Goal: Transaction & Acquisition: Purchase product/service

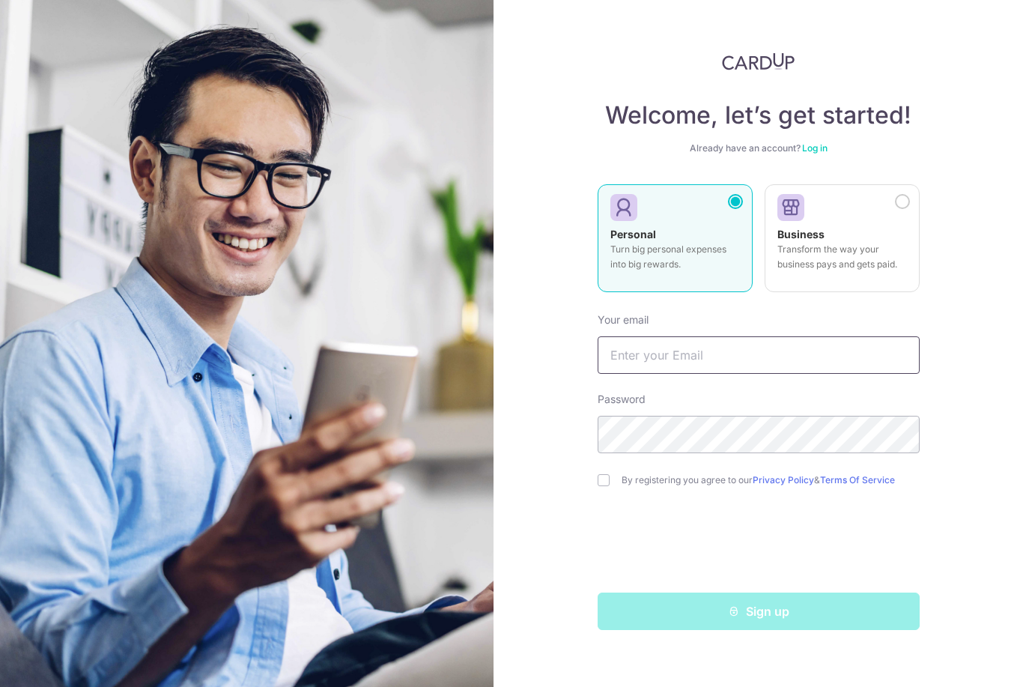
type input "M"
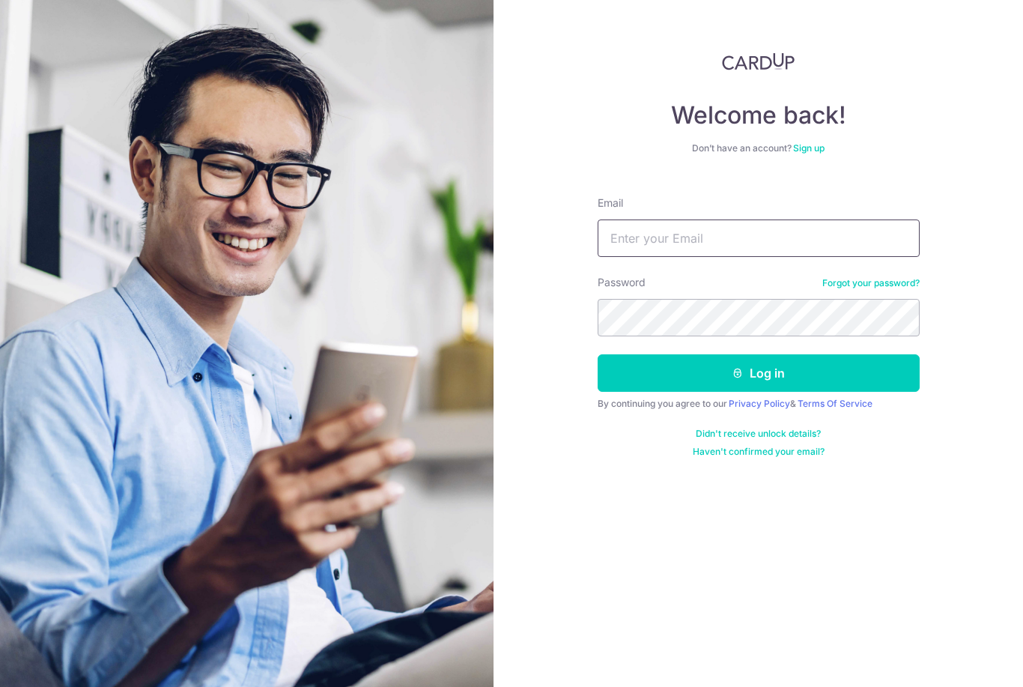
type input "[EMAIL_ADDRESS][PERSON_NAME][DOMAIN_NAME]"
click at [758, 373] on button "Log in" at bounding box center [759, 372] width 322 height 37
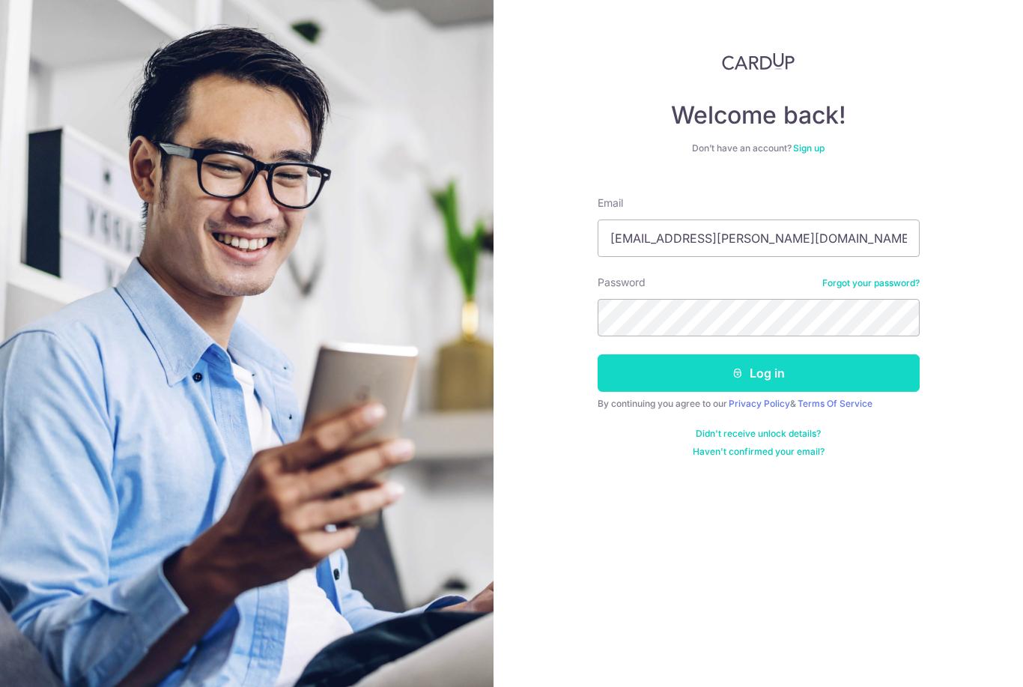
click at [823, 372] on button "Log in" at bounding box center [759, 372] width 322 height 37
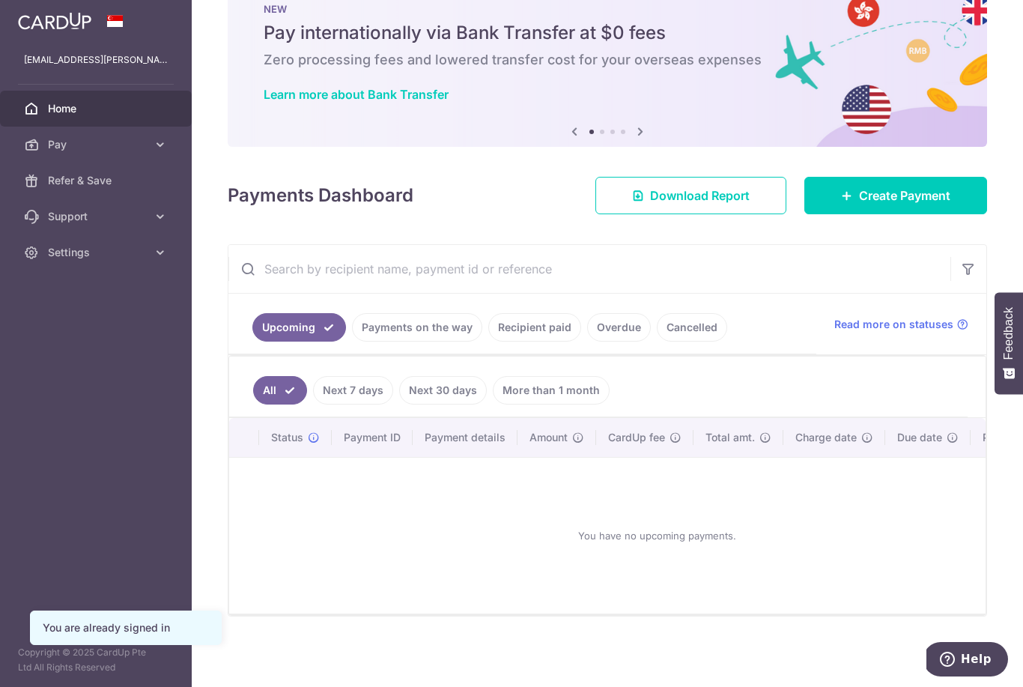
scroll to position [58, 0]
click at [488, 341] on link "Recipient paid" at bounding box center [534, 327] width 93 height 28
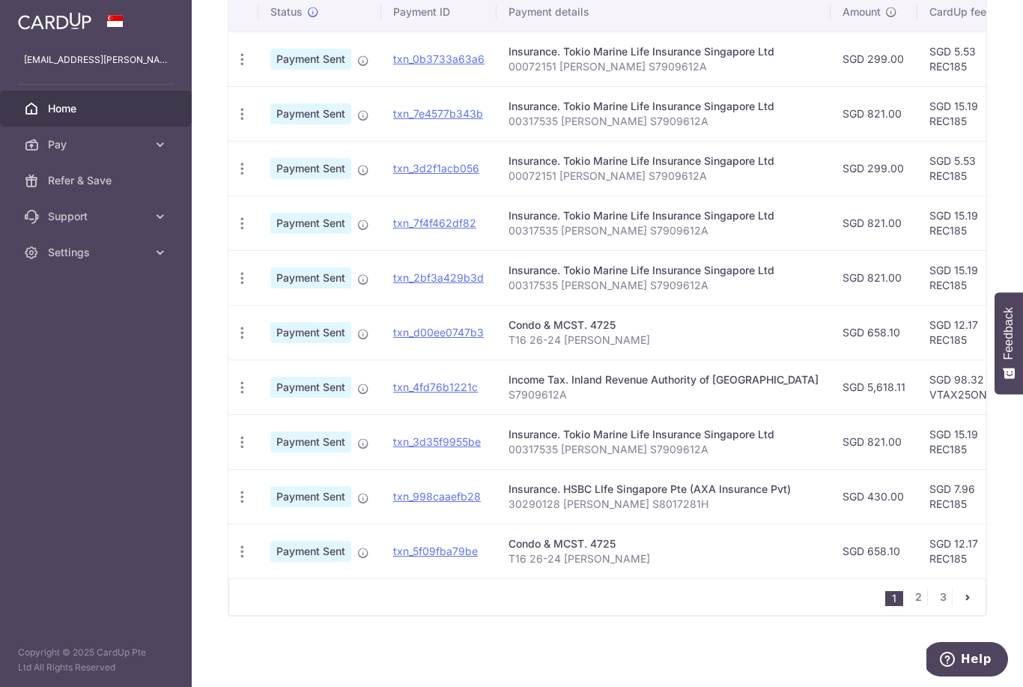
scroll to position [420, 0]
click at [919, 606] on link "2" at bounding box center [918, 597] width 18 height 18
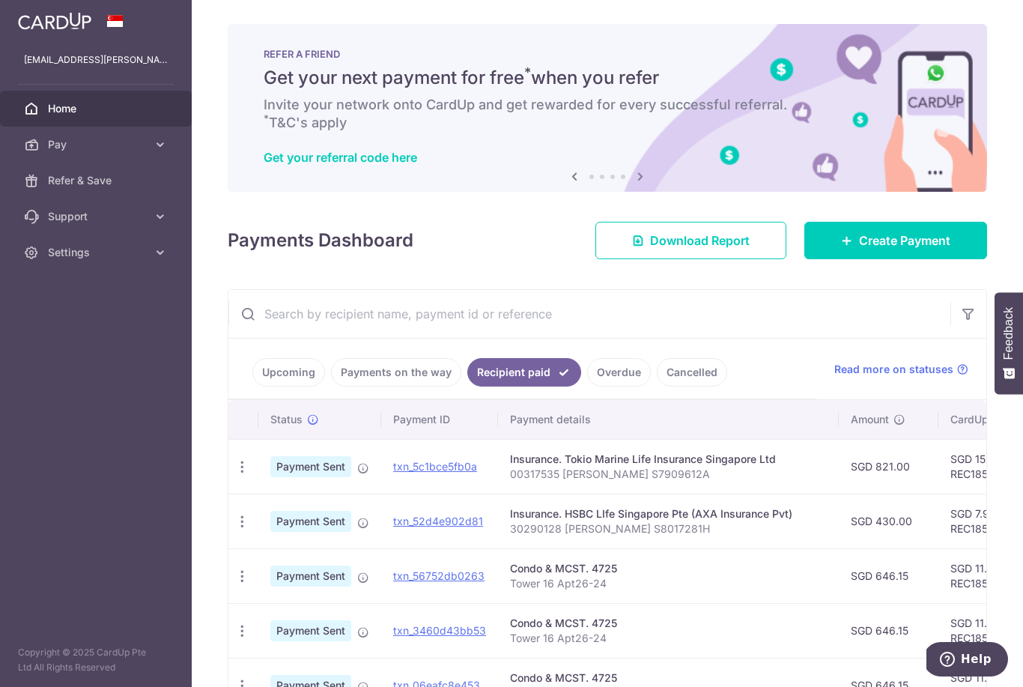
scroll to position [0, 0]
click at [910, 249] on span "Create Payment" at bounding box center [904, 240] width 91 height 18
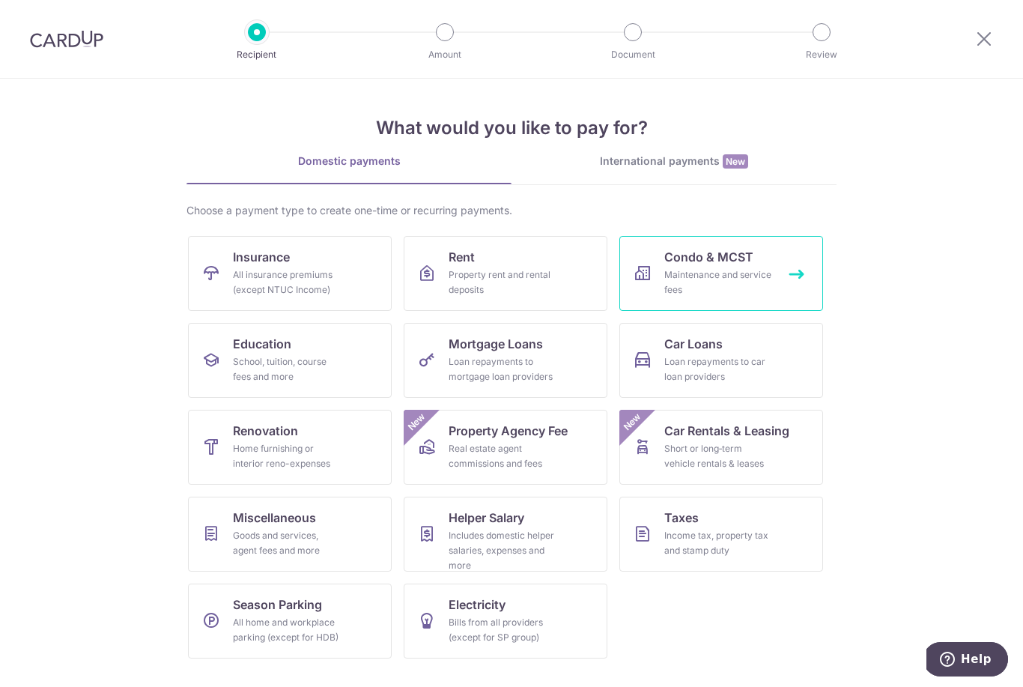
click at [770, 278] on div "Maintenance and service fees" at bounding box center [718, 282] width 108 height 30
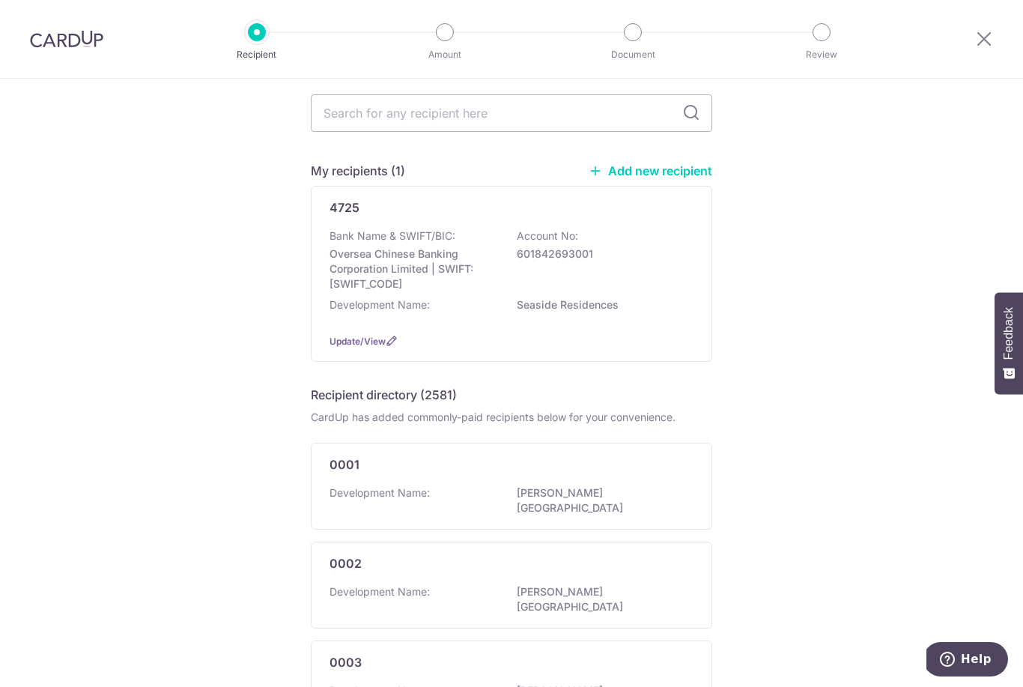
scroll to position [37, 0]
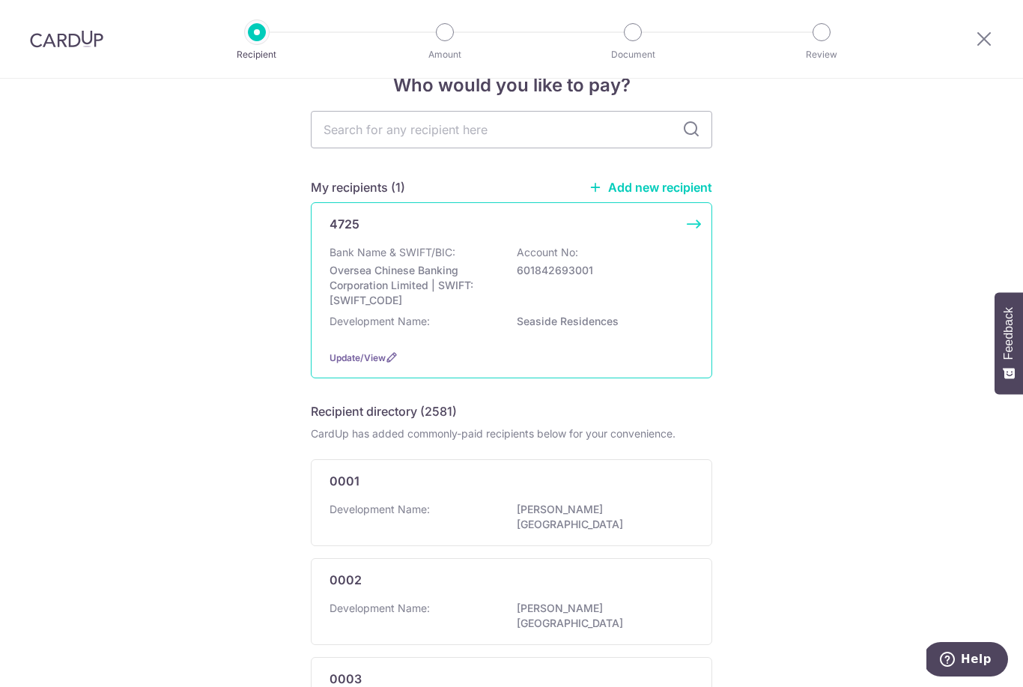
click at [634, 332] on div "Development Name: Seaside Residences" at bounding box center [511, 326] width 364 height 24
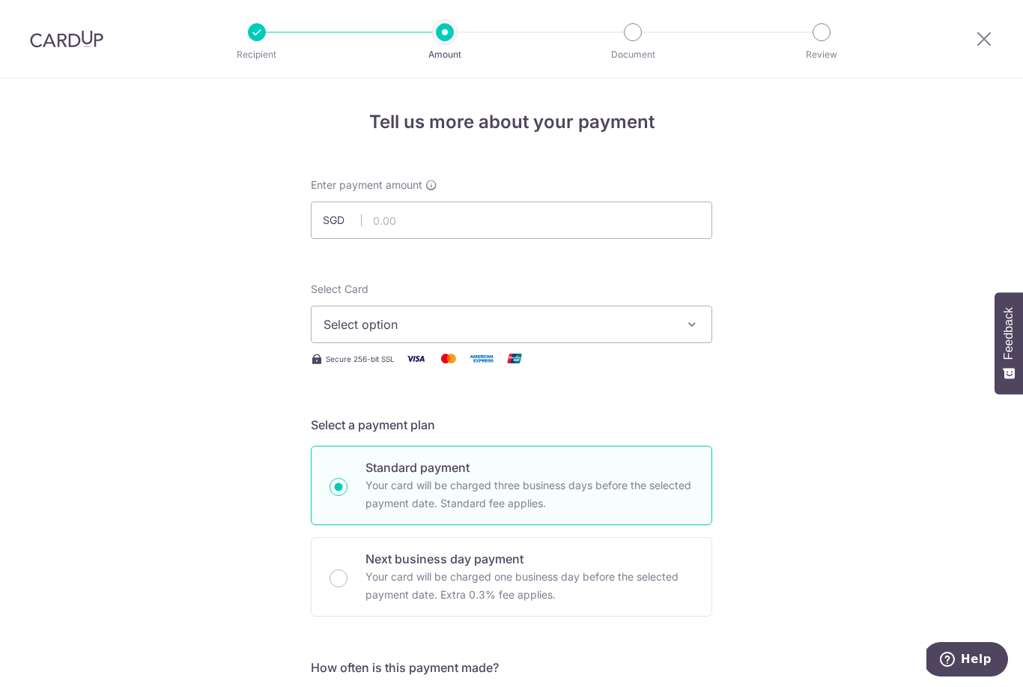
click at [704, 332] on button "Select option" at bounding box center [511, 324] width 401 height 37
click at [702, 330] on div at bounding box center [511, 343] width 1023 height 687
click at [705, 338] on button "Select option" at bounding box center [511, 324] width 401 height 37
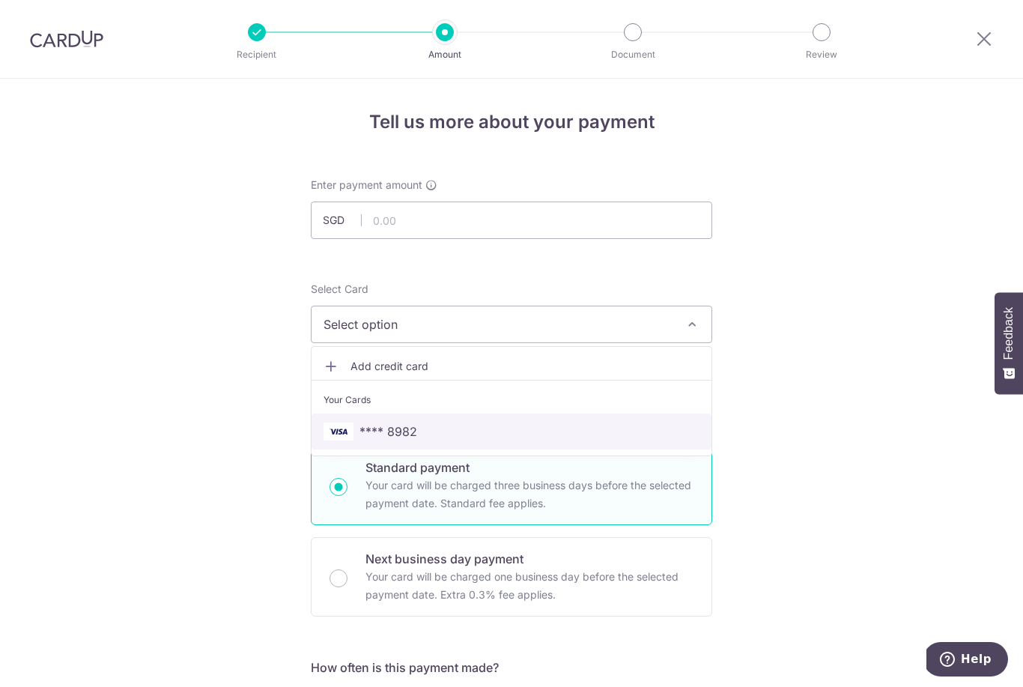
click at [682, 422] on link "**** 8982" at bounding box center [512, 431] width 400 height 36
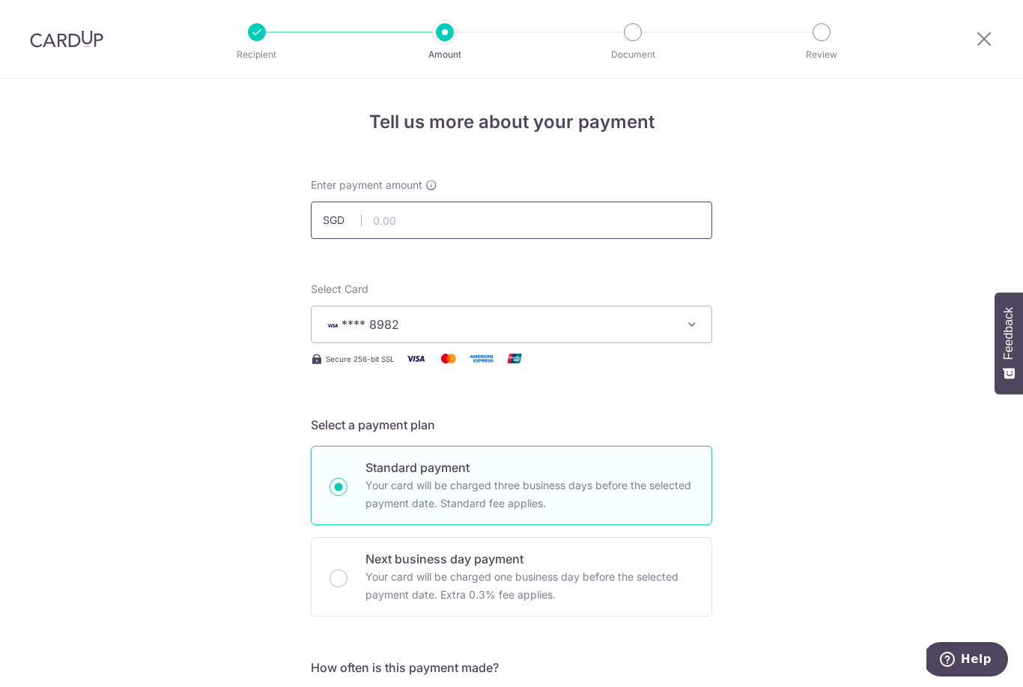
click at [675, 230] on input "text" at bounding box center [511, 219] width 401 height 37
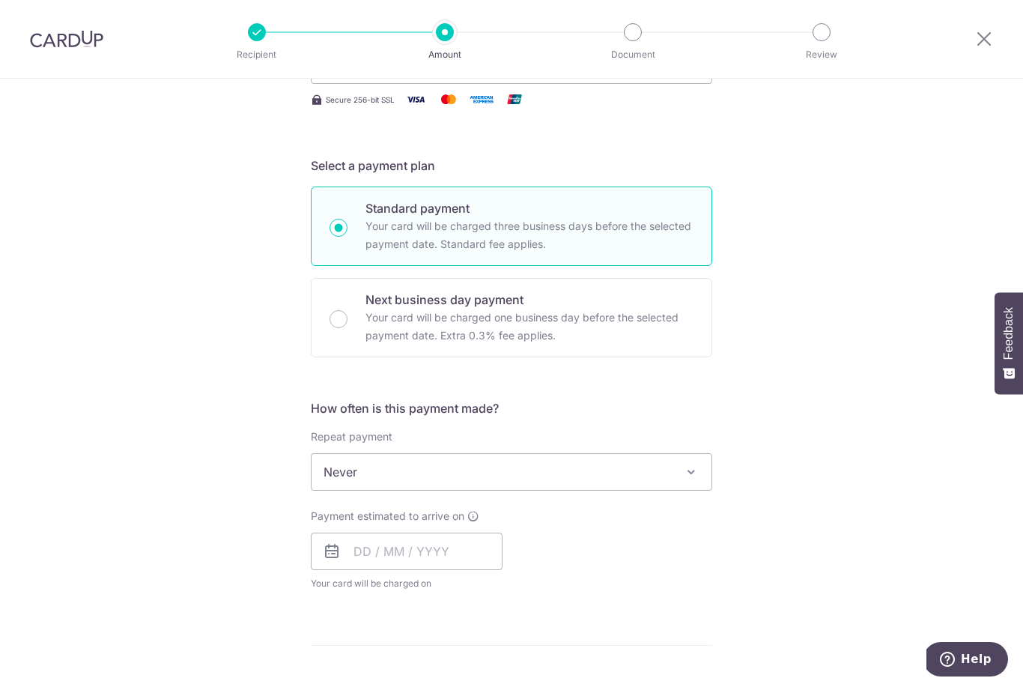
scroll to position [265, 0]
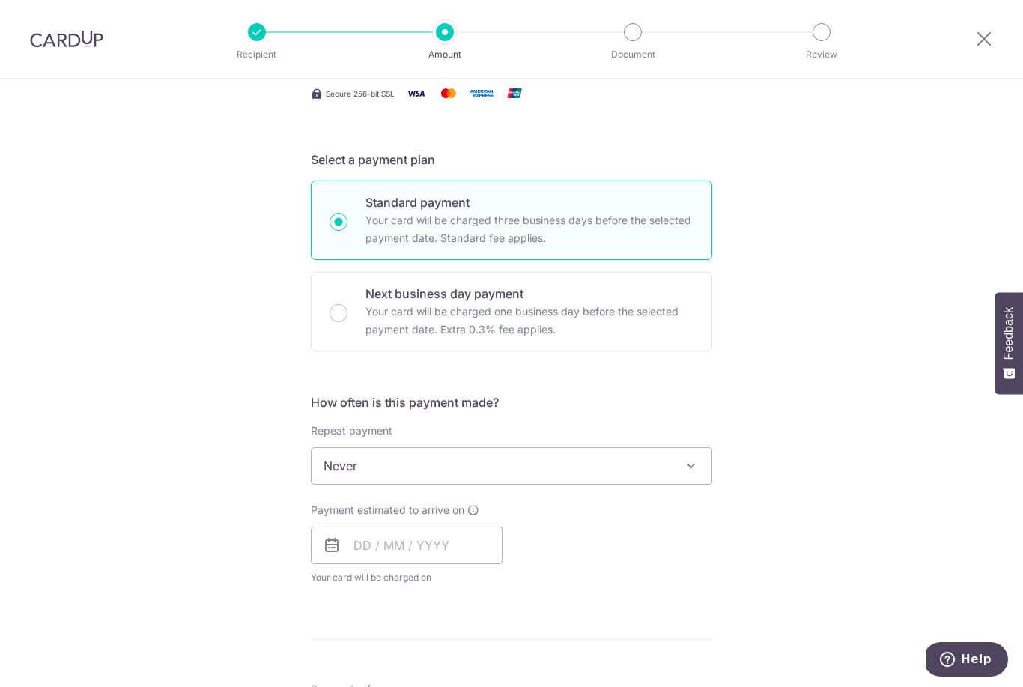
click at [693, 470] on span at bounding box center [691, 466] width 18 height 18
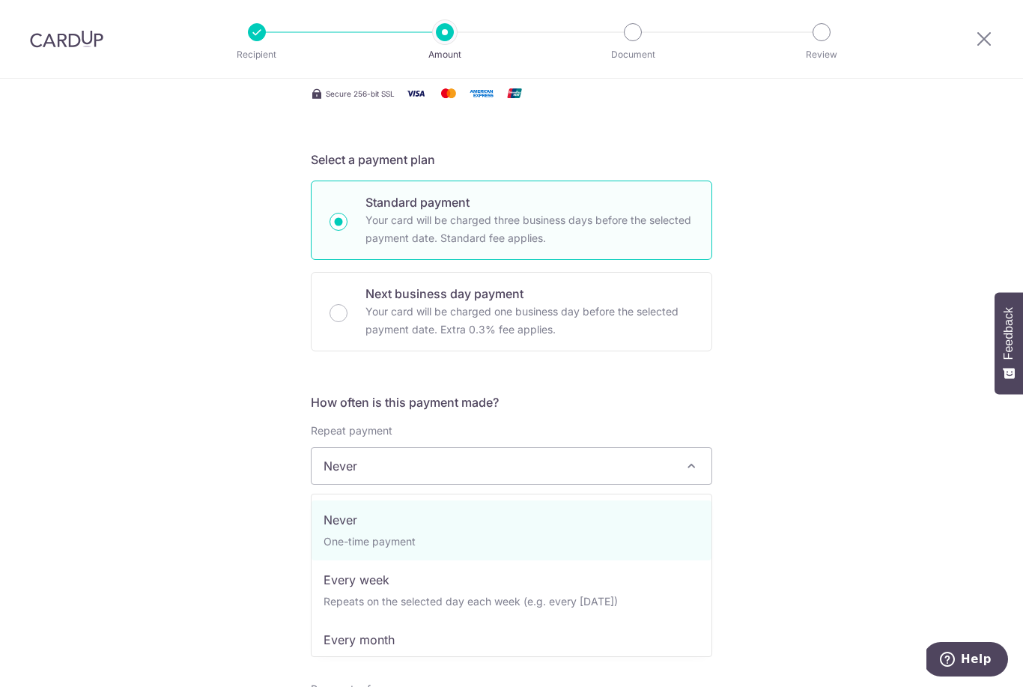
select select "2"
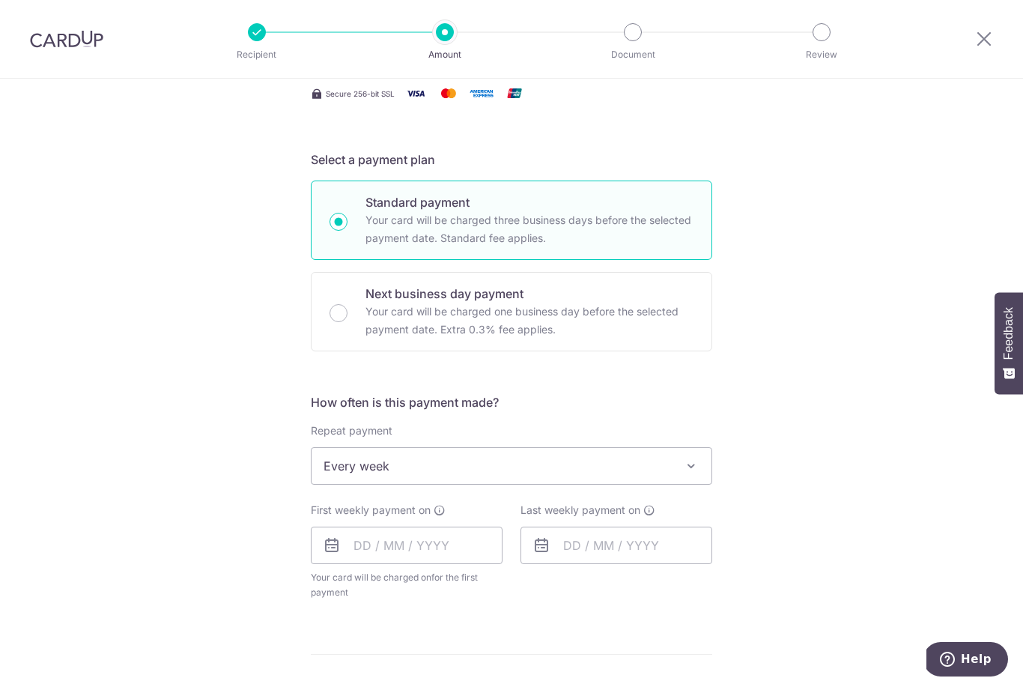
click at [688, 475] on span at bounding box center [691, 466] width 18 height 18
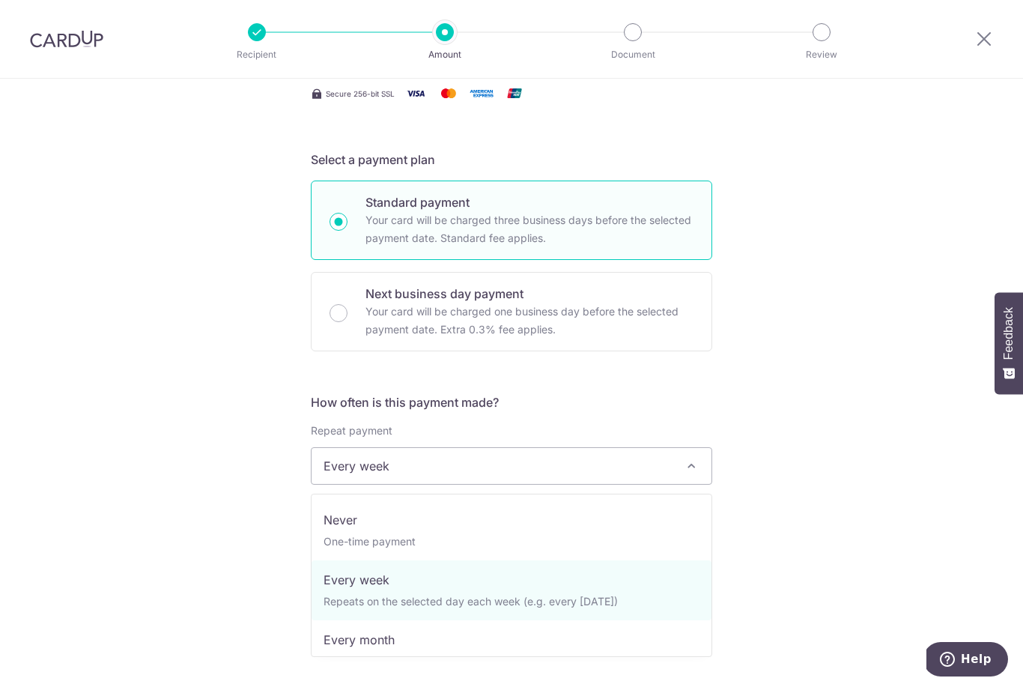
scroll to position [0, 0]
click at [775, 441] on div "Tell us more about your payment Enter payment amount SGD Select Card **** 8982 …" at bounding box center [511, 499] width 1023 height 1370
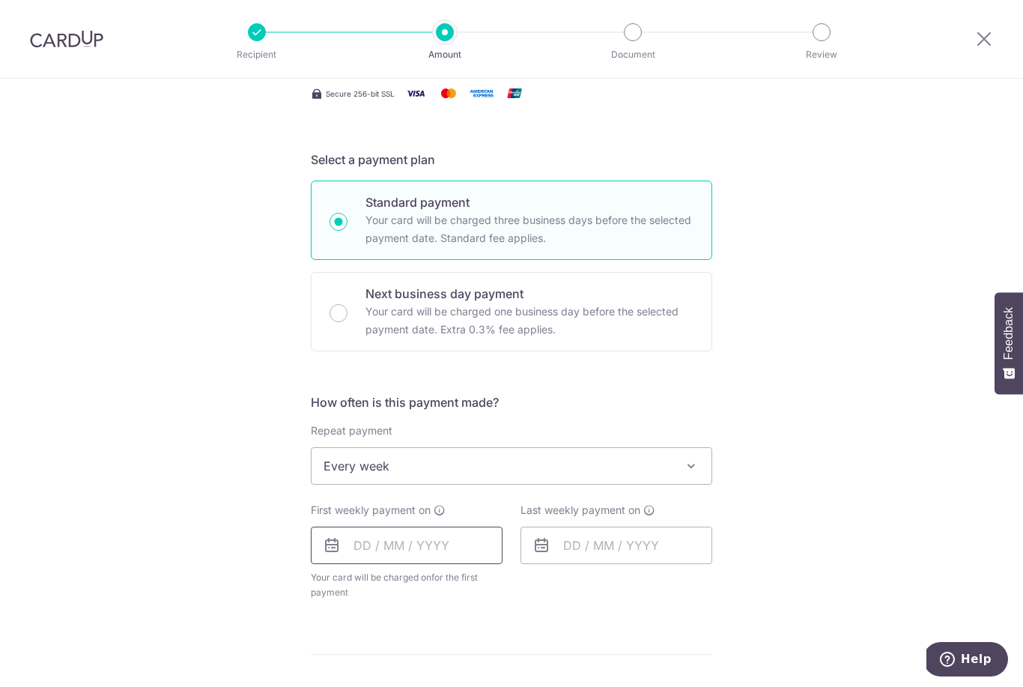
click at [477, 558] on input "text" at bounding box center [407, 544] width 192 height 37
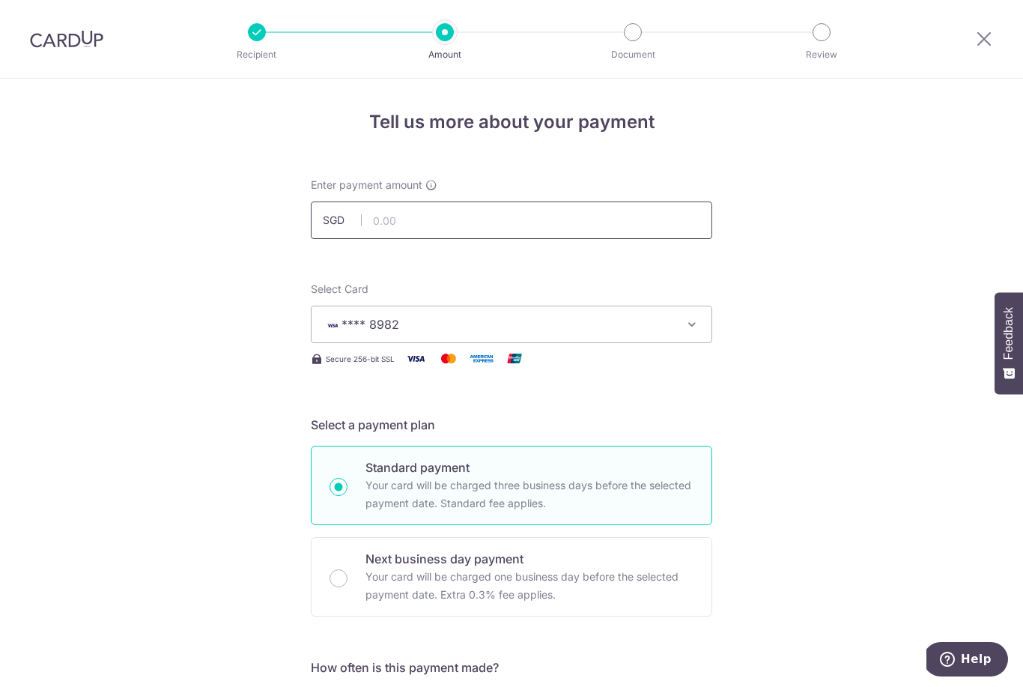
click at [639, 229] on input "text" at bounding box center [511, 219] width 401 height 37
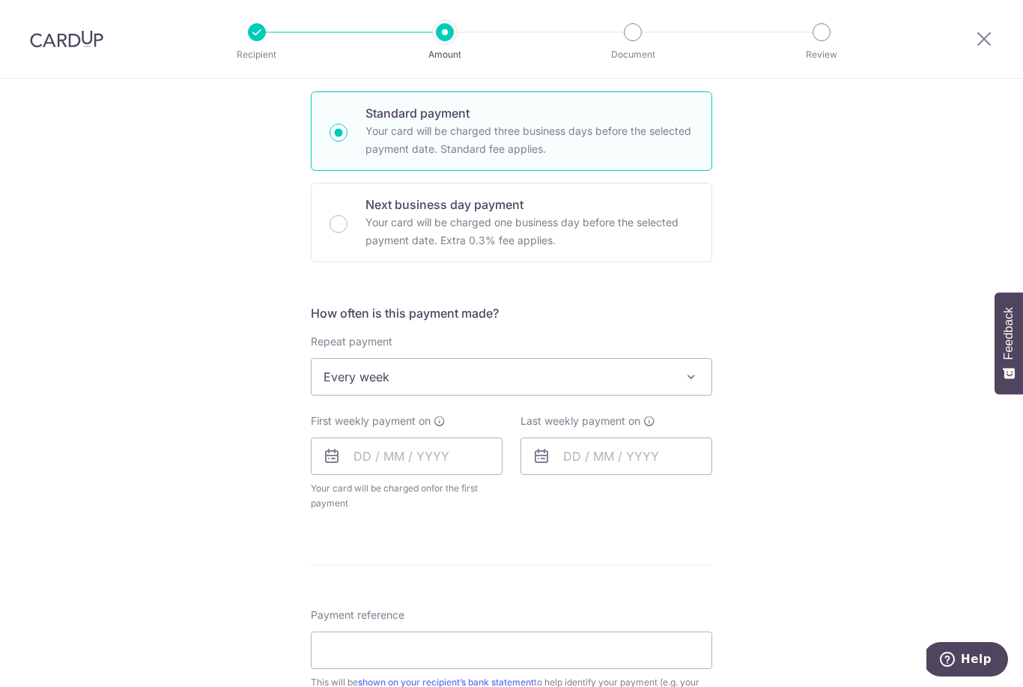
scroll to position [397, 0]
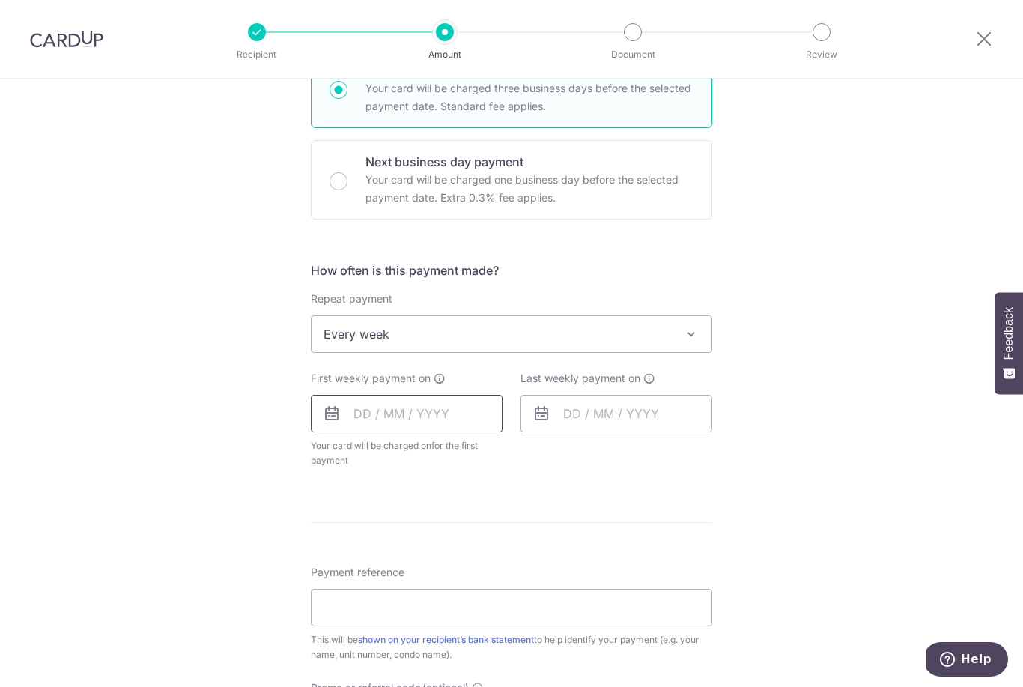
click at [476, 426] on input "text" at bounding box center [407, 413] width 192 height 37
type input "634.20"
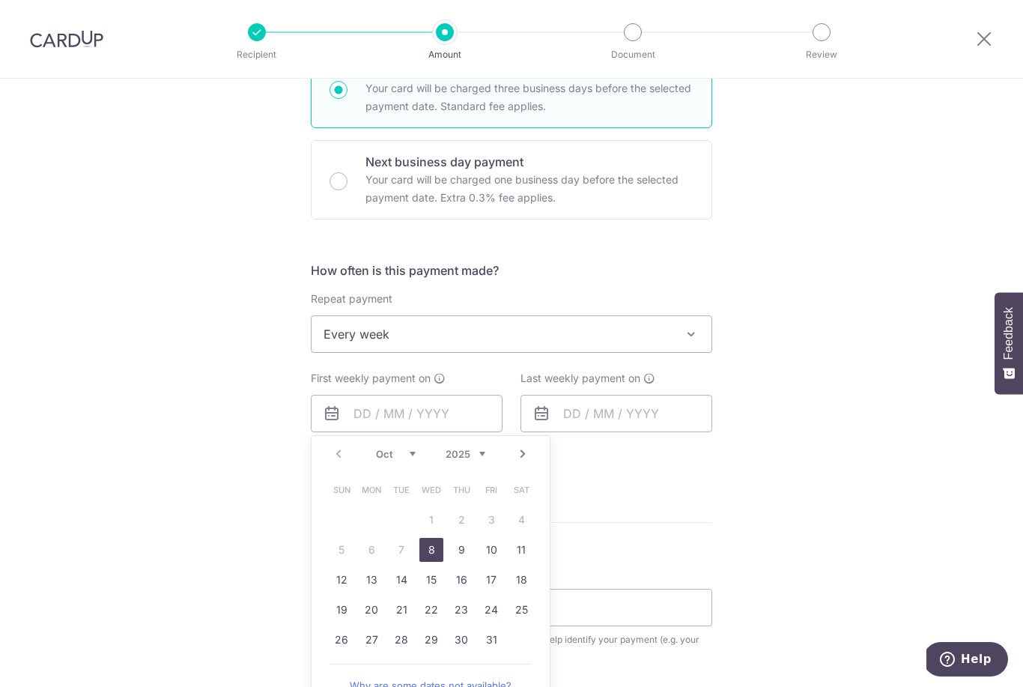
click at [437, 550] on link "8" at bounding box center [431, 550] width 24 height 24
type input "08/10/2025"
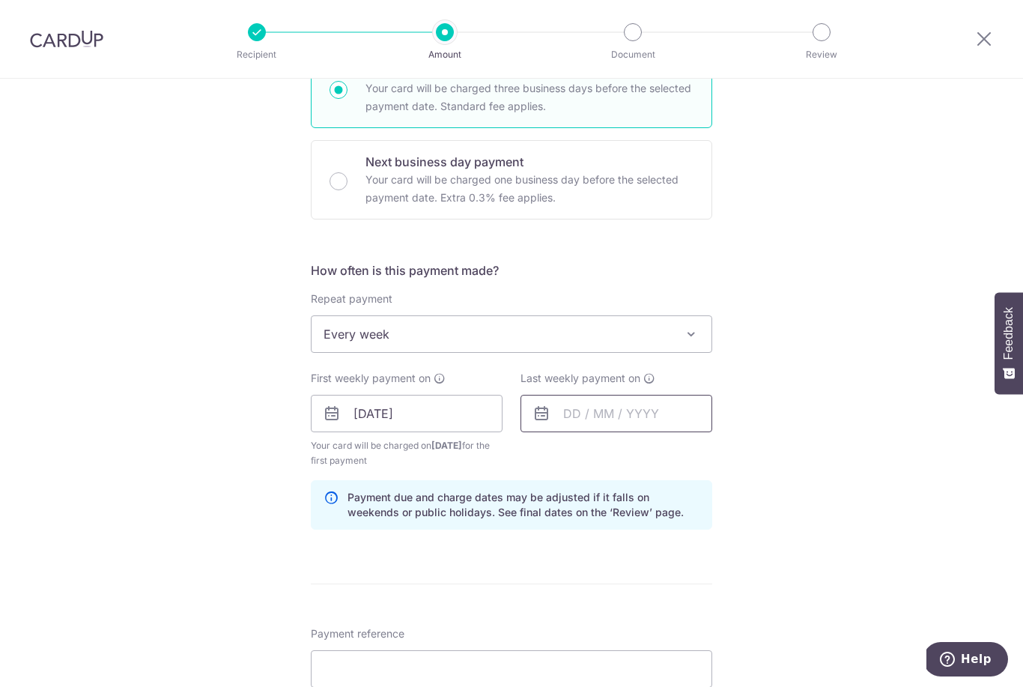
click at [642, 419] on input "text" at bounding box center [616, 413] width 192 height 37
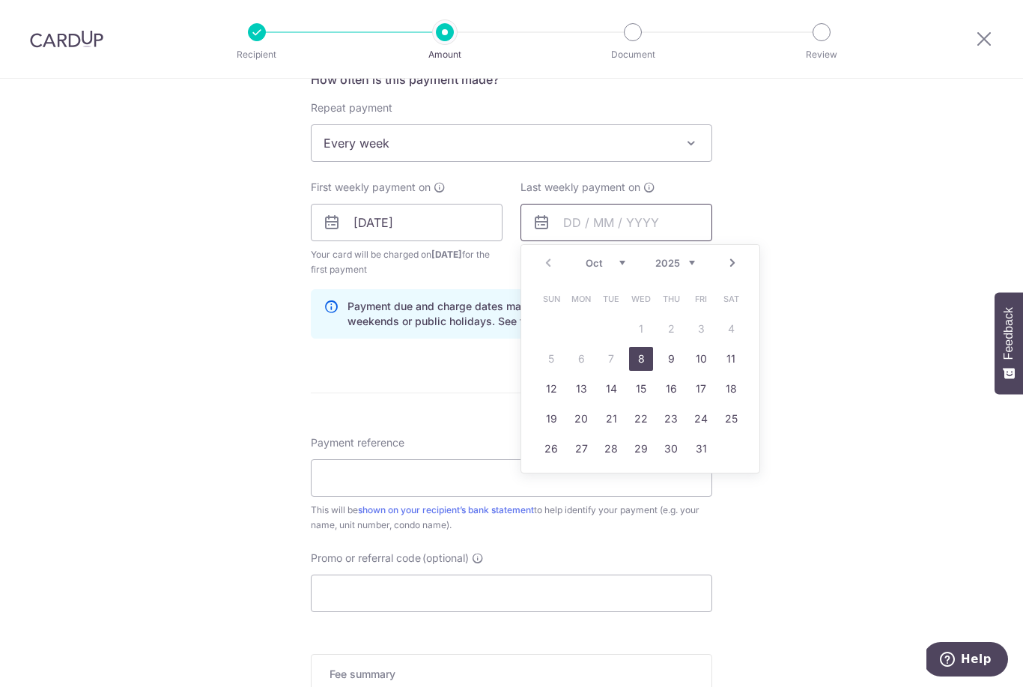
scroll to position [589, 0]
click at [648, 393] on link "15" at bounding box center [641, 387] width 24 height 24
type input "15/10/2025"
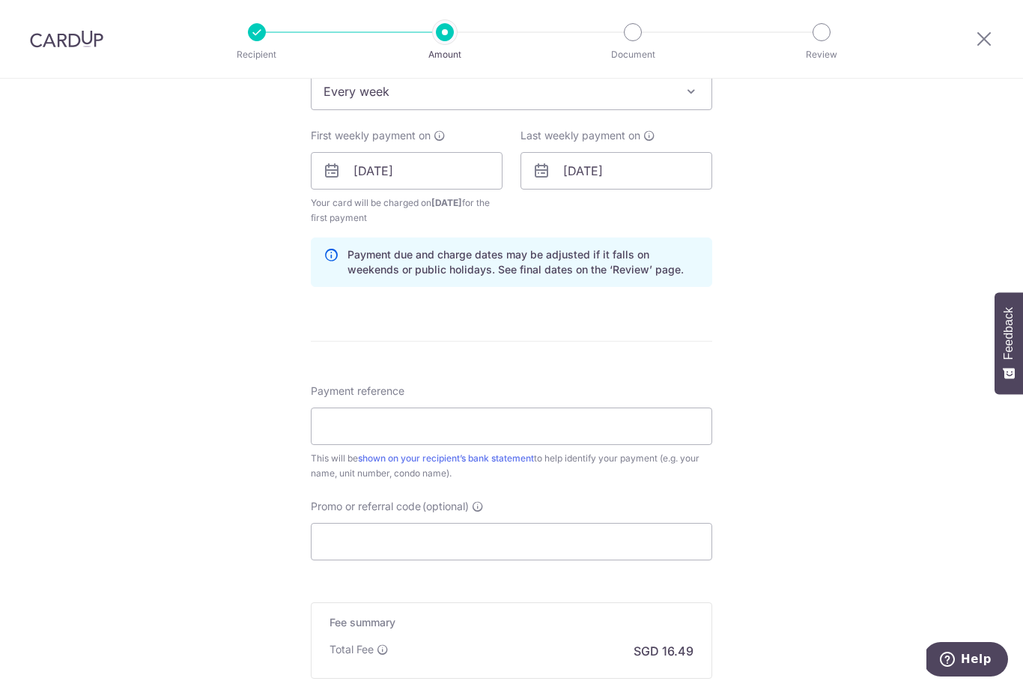
scroll to position [641, 0]
click at [623, 431] on input "Payment reference" at bounding box center [511, 424] width 401 height 37
type input "T16 #26-24 Harpreet Kaur"
click at [538, 543] on input "Promo or referral code (optional)" at bounding box center [511, 539] width 401 height 37
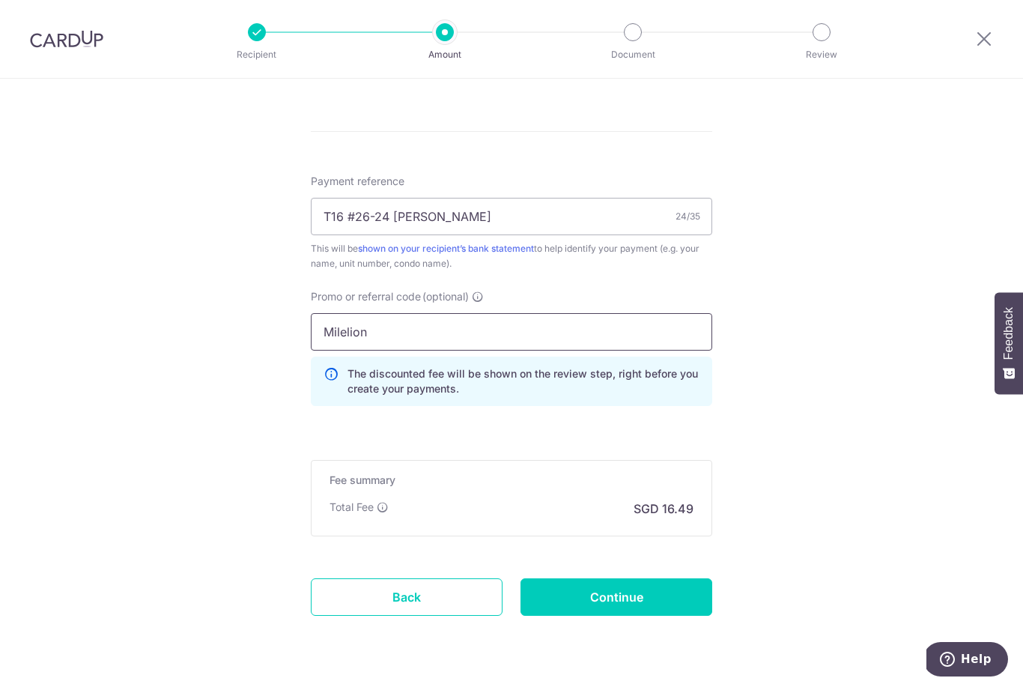
scroll to position [848, 0]
type input "Milelion"
click at [654, 603] on input "Continue" at bounding box center [616, 597] width 192 height 37
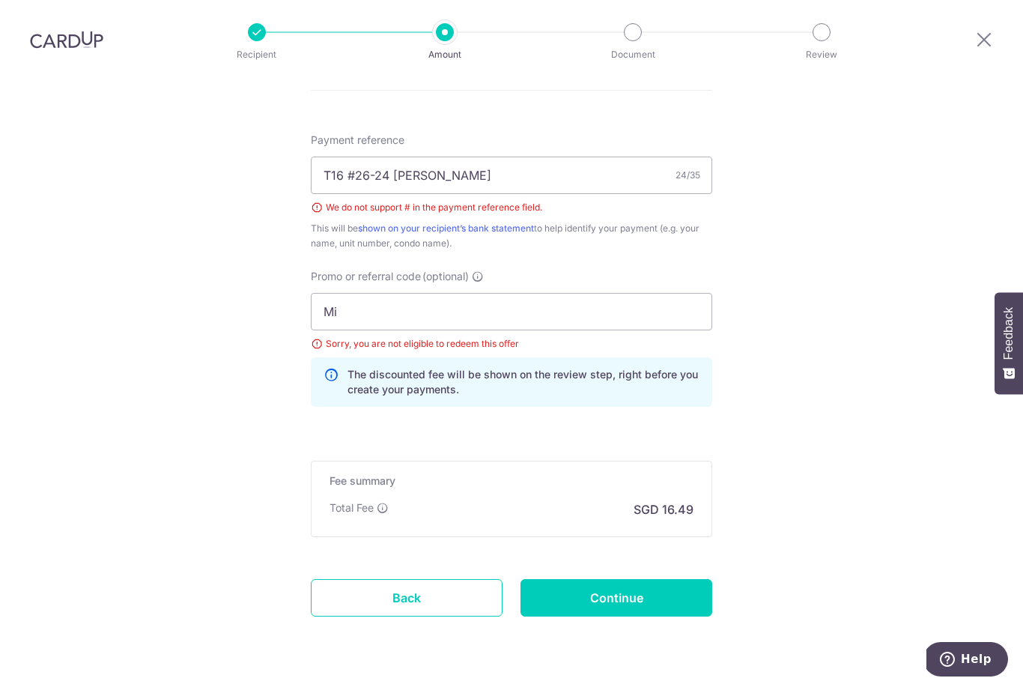
type input "M"
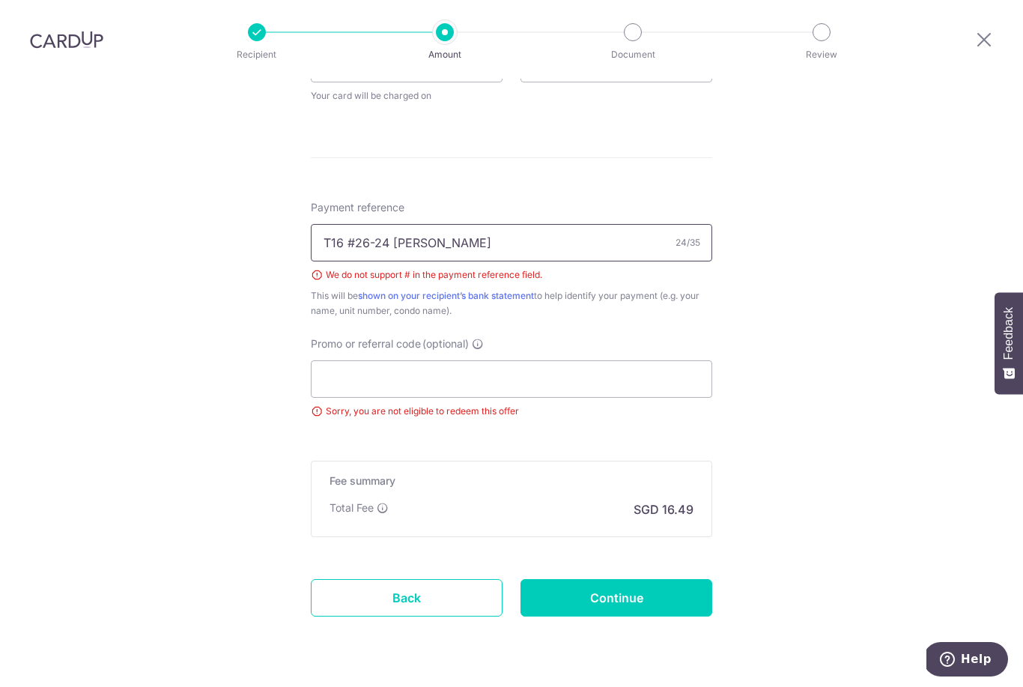
click at [355, 224] on input "T16 #26-24 Harpreet Kaur" at bounding box center [511, 242] width 401 height 37
type input "T16 26-24 [PERSON_NAME]"
click at [573, 360] on input "Promo or referral code (optional)" at bounding box center [511, 378] width 401 height 37
paste input "SAVERENT179"
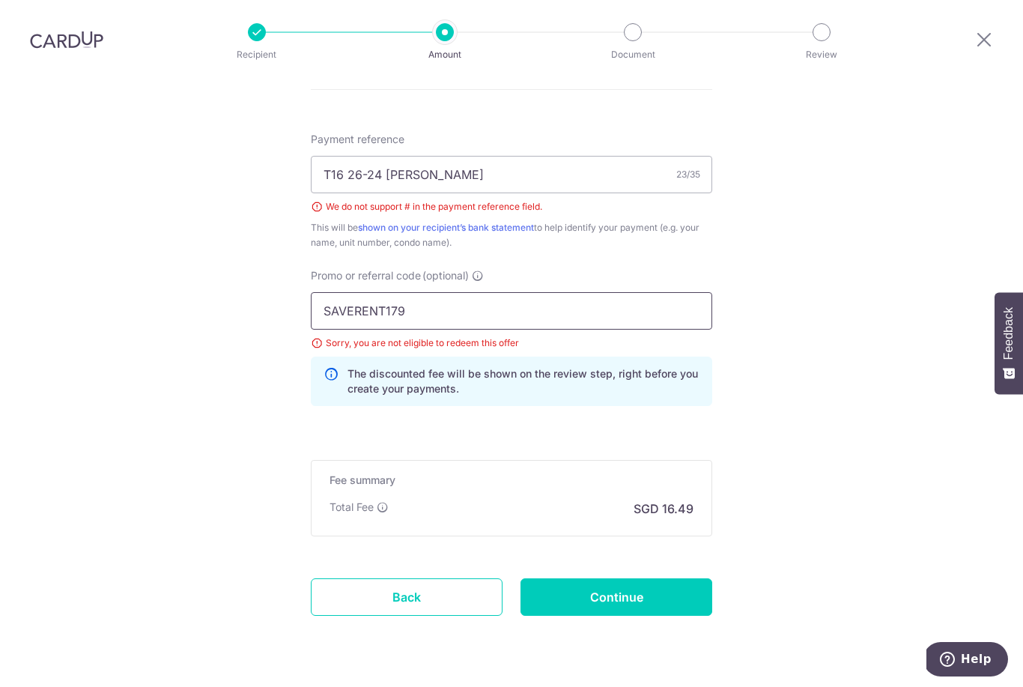
scroll to position [814, 0]
type input "SAVERENT179"
click at [642, 579] on input "Continue" at bounding box center [616, 597] width 192 height 37
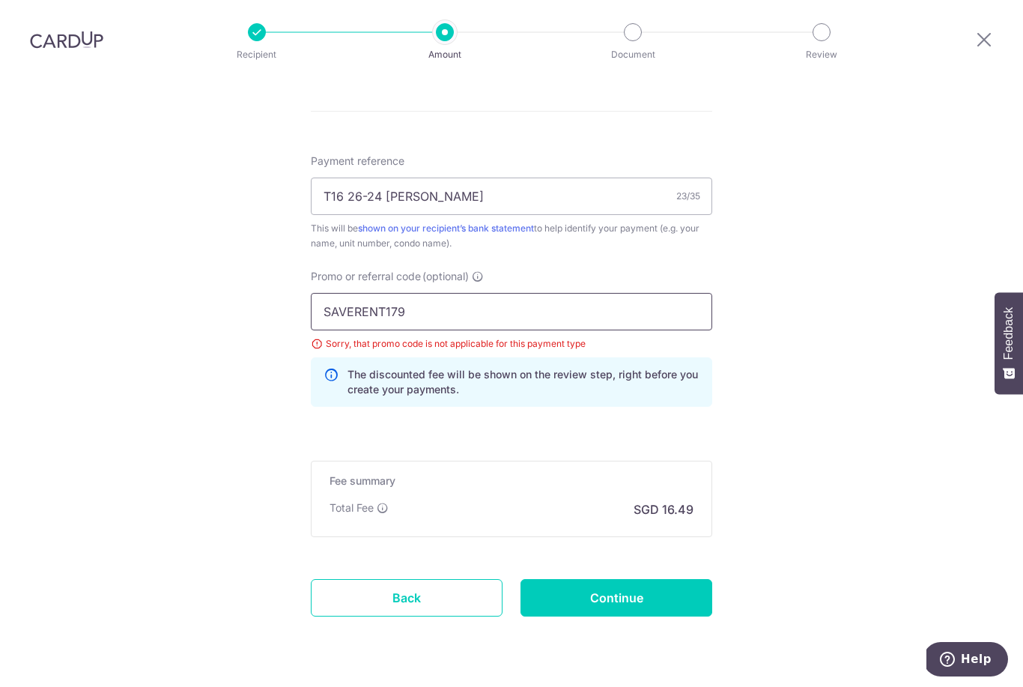
click at [628, 293] on input "SAVERENT179" at bounding box center [511, 311] width 401 height 37
click at [544, 293] on input "SAVERENT179" at bounding box center [511, 311] width 401 height 37
paste input "REC185"
type input "REC185"
click at [666, 579] on input "Continue" at bounding box center [616, 597] width 192 height 37
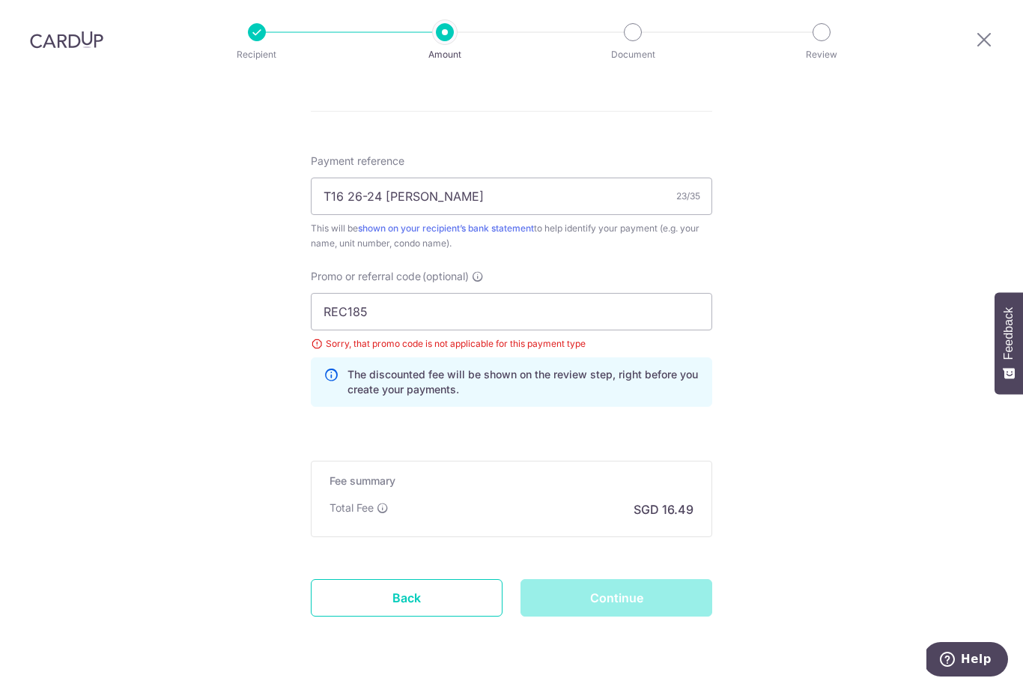
click at [658, 579] on div "Continue" at bounding box center [616, 597] width 210 height 37
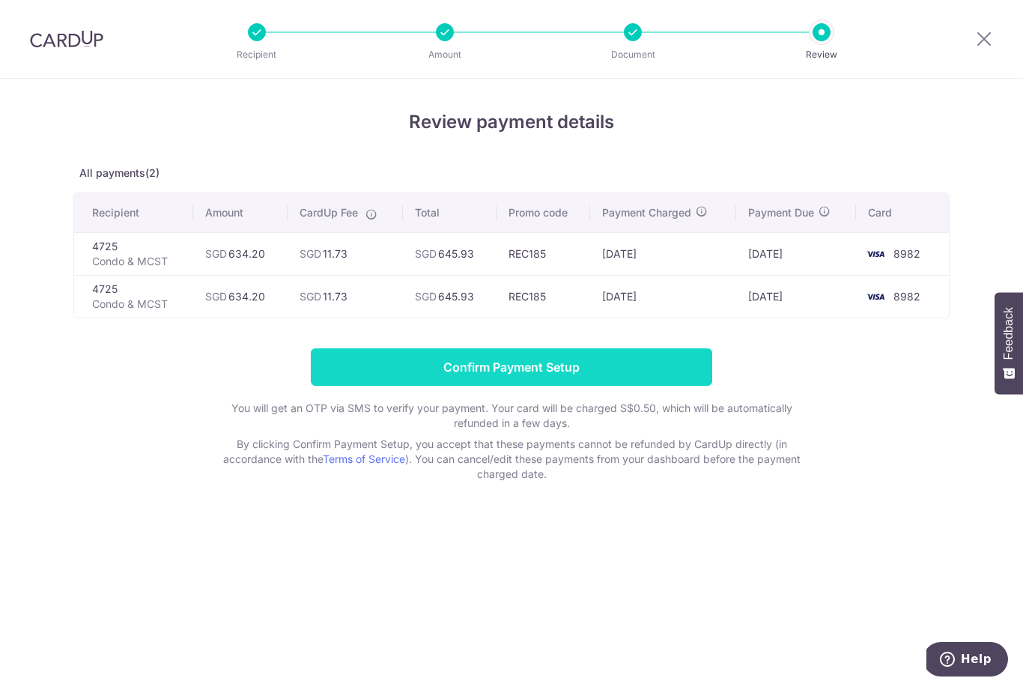
click at [657, 368] on input "Confirm Payment Setup" at bounding box center [511, 366] width 401 height 37
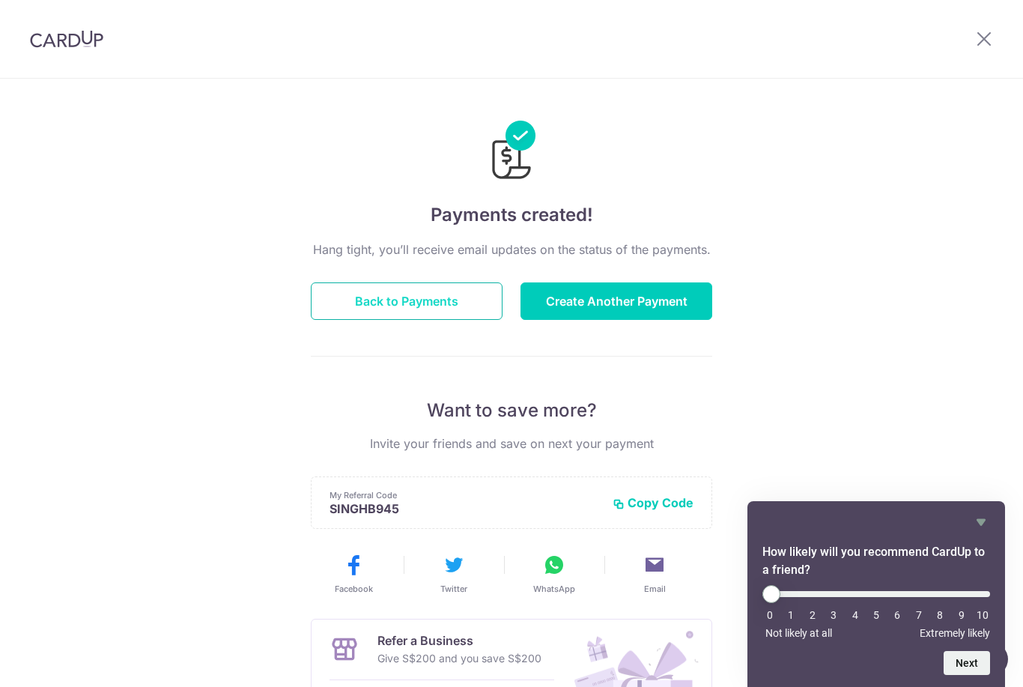
click at [481, 312] on button "Back to Payments" at bounding box center [407, 300] width 192 height 37
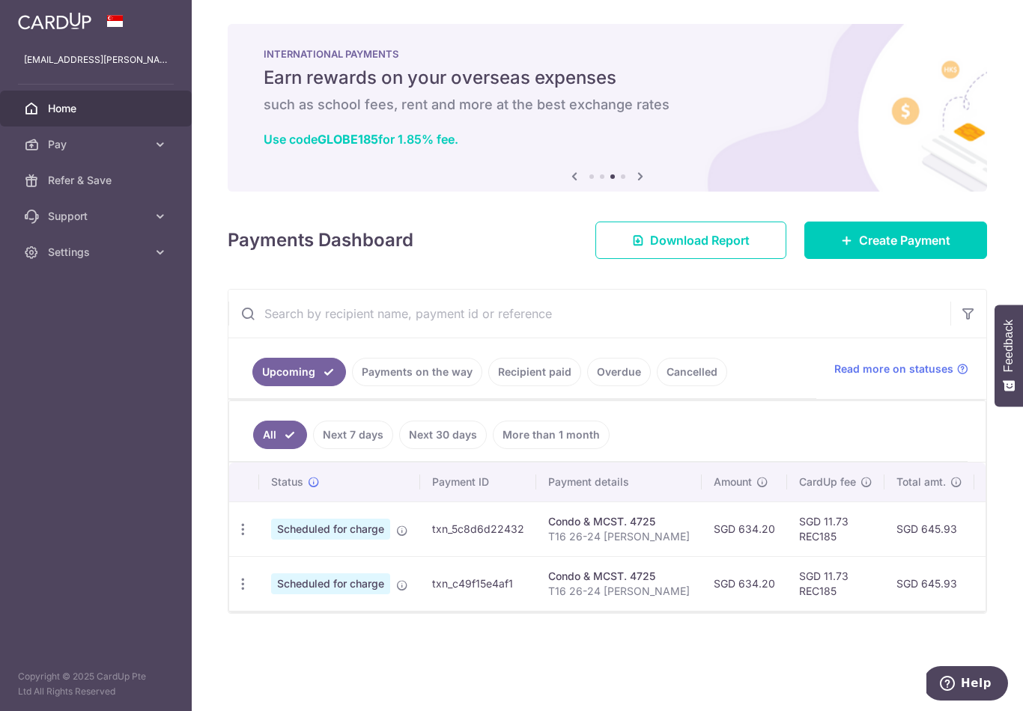
click at [0, 0] on icon "button" at bounding box center [0, 0] width 0 height 0
click at [413, 260] on div "× Pause Schedule Pause all future payments in this series Pause just this one p…" at bounding box center [607, 355] width 831 height 711
